Goal: Check status: Check status

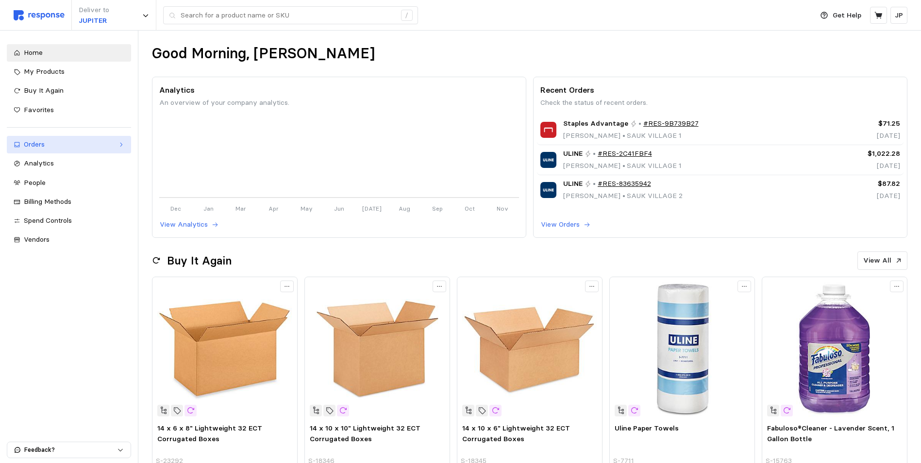
click at [113, 143] on div "Orders" at bounding box center [69, 144] width 90 height 11
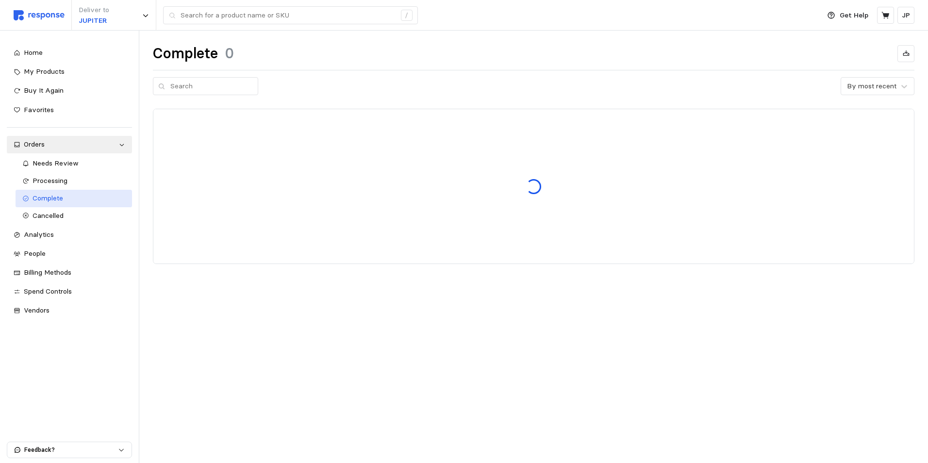
click at [53, 194] on span "Complete" at bounding box center [48, 198] width 31 height 9
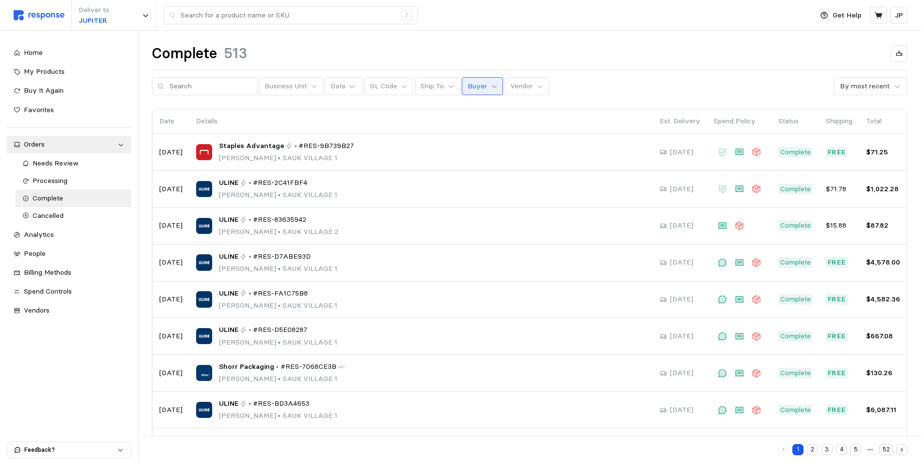
click at [491, 84] on icon at bounding box center [494, 86] width 7 height 7
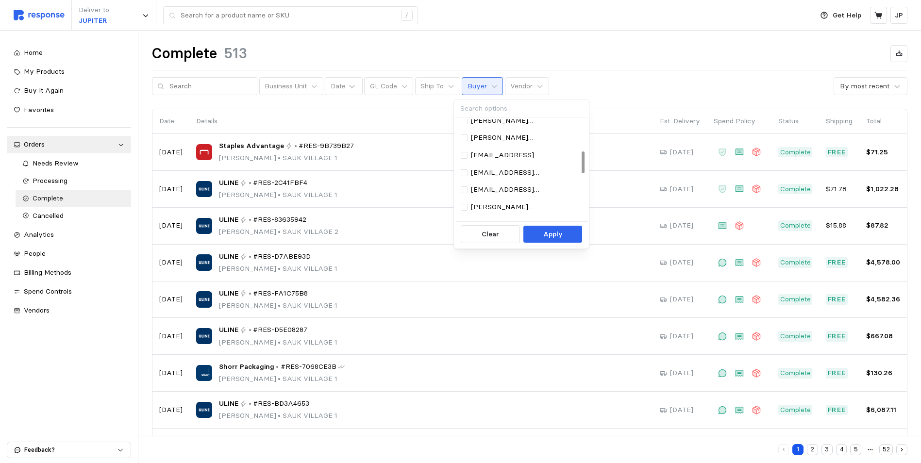
scroll to position [146, 0]
click at [496, 207] on p "[EMAIL_ADDRESS][DOMAIN_NAME]" at bounding box center [526, 207] width 110 height 11
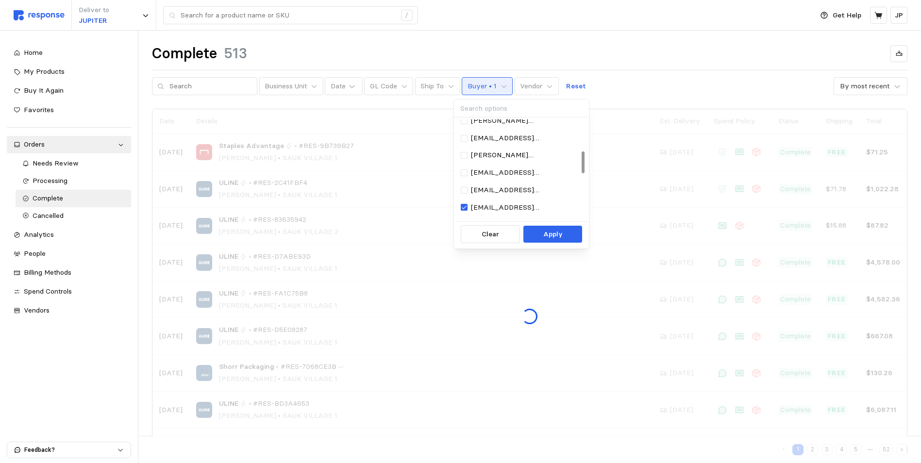
click at [549, 235] on p "Apply" at bounding box center [552, 234] width 19 height 11
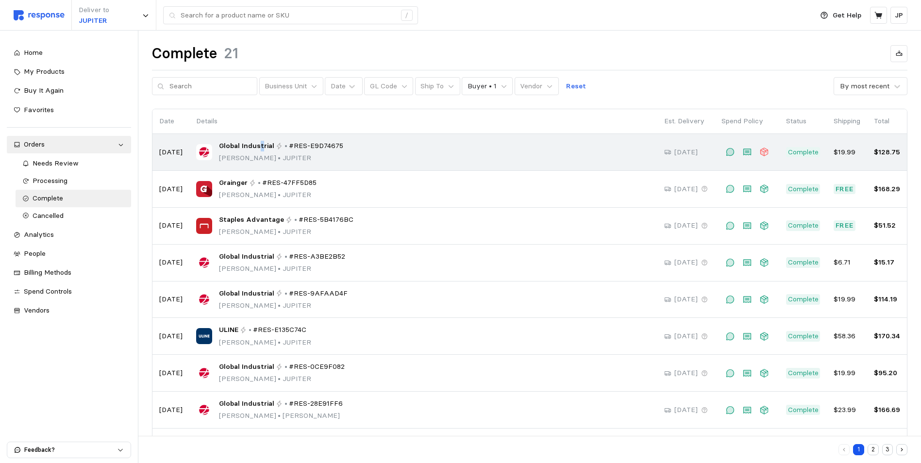
click at [258, 147] on span "Global Industrial" at bounding box center [246, 146] width 55 height 11
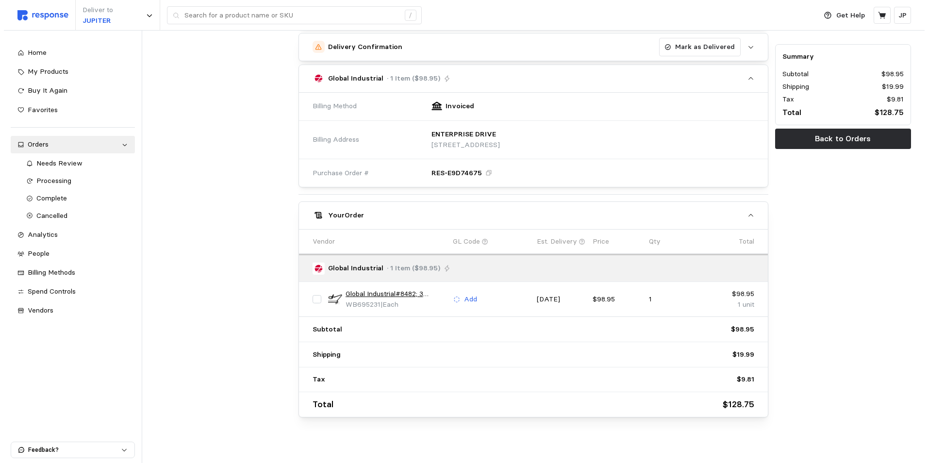
scroll to position [366, 0]
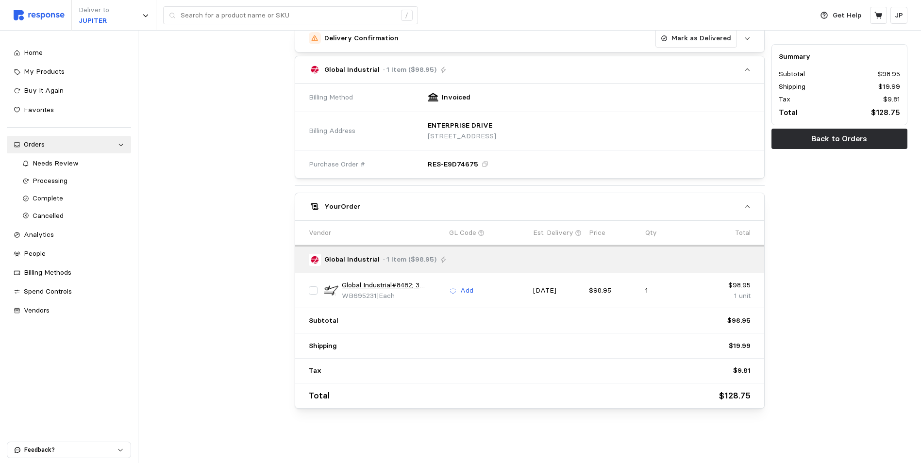
click at [379, 284] on link "Global Industrial#8482; 3 Diopter LED Magnifying Lamp, Black" at bounding box center [392, 285] width 100 height 11
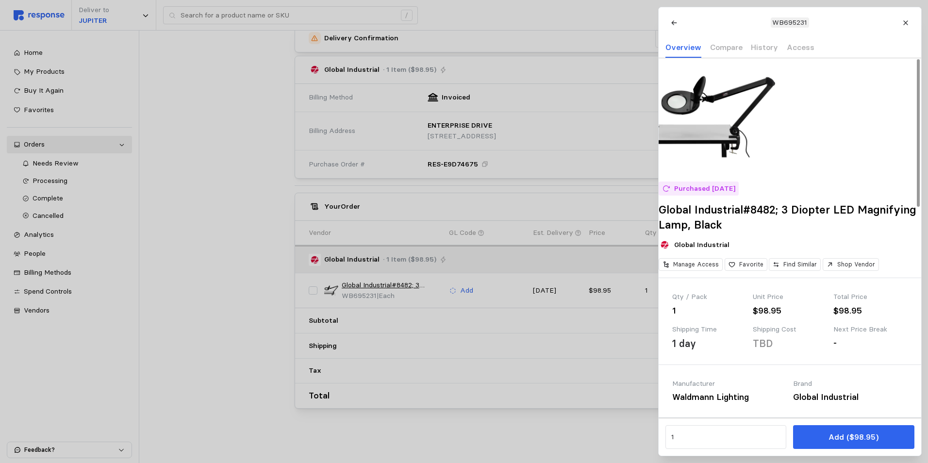
click at [718, 150] on img at bounding box center [717, 116] width 116 height 116
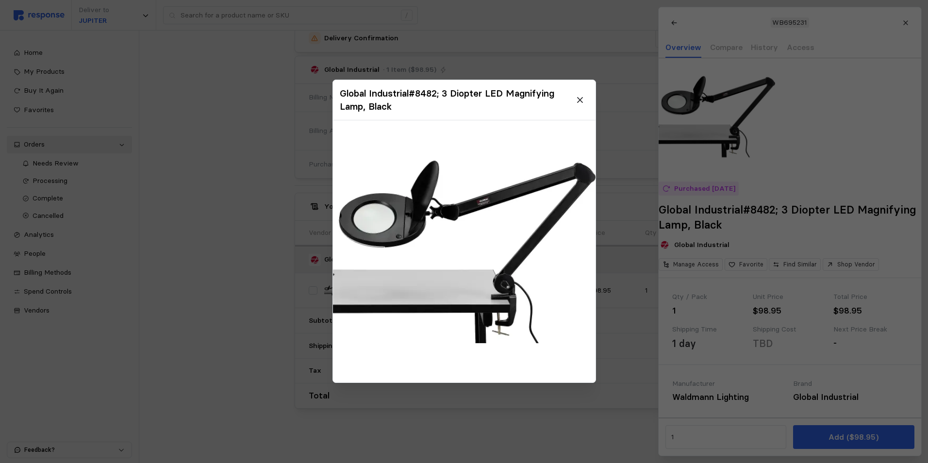
drag, startPoint x: 578, startPoint y: 96, endPoint x: 552, endPoint y: 87, distance: 27.8
click at [579, 95] on button at bounding box center [579, 100] width 17 height 17
